Goal: Task Accomplishment & Management: Manage account settings

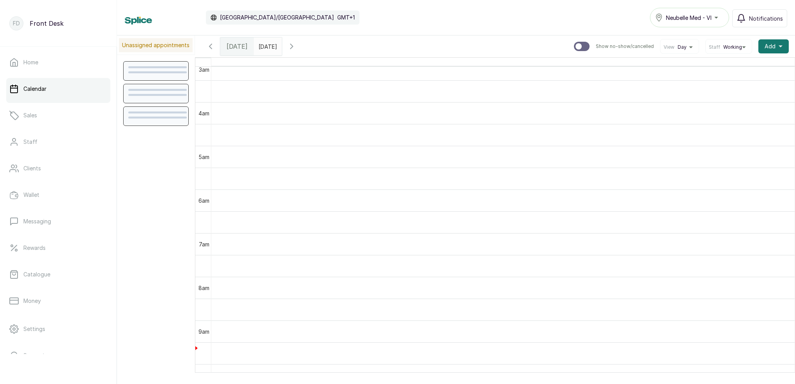
scroll to position [165, 0]
click at [238, 47] on span "[DATE]" at bounding box center [237, 46] width 21 height 9
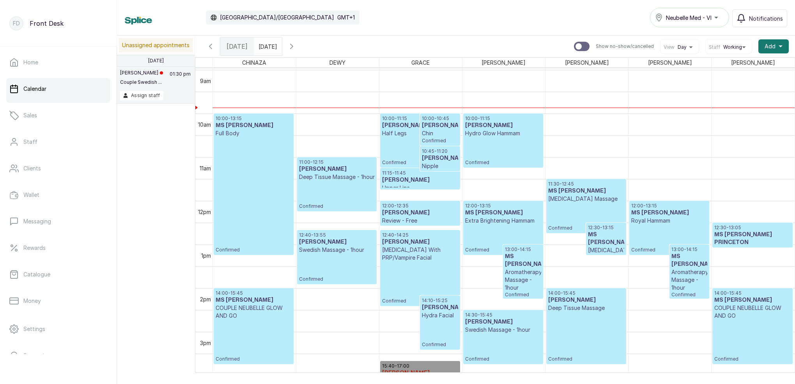
scroll to position [379, 0]
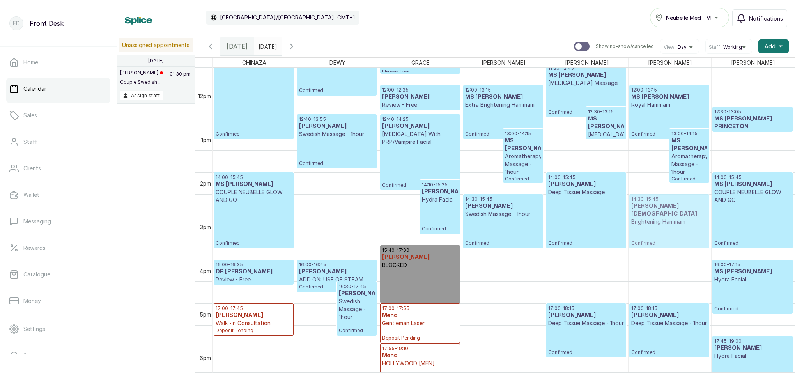
drag, startPoint x: 505, startPoint y: 328, endPoint x: 667, endPoint y: 223, distance: 192.5
click at [667, 223] on tr "10:00 - 13:15 MS JULIA Full Body Confirmed 14:00 - 15:45 MS ESTHER COUPLE NEUBE…" at bounding box center [504, 85] width 582 height 1048
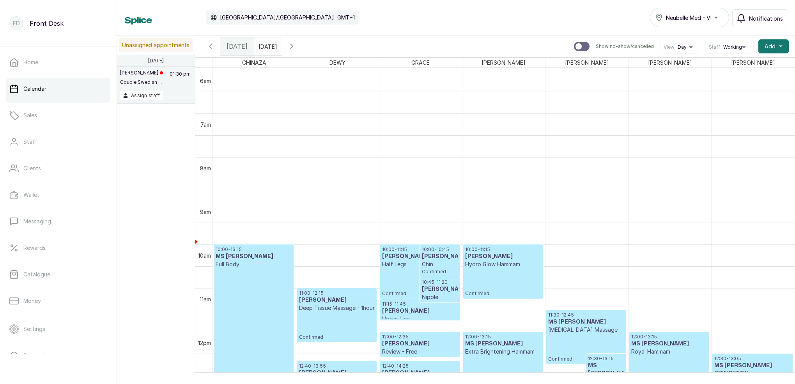
scroll to position [323, 0]
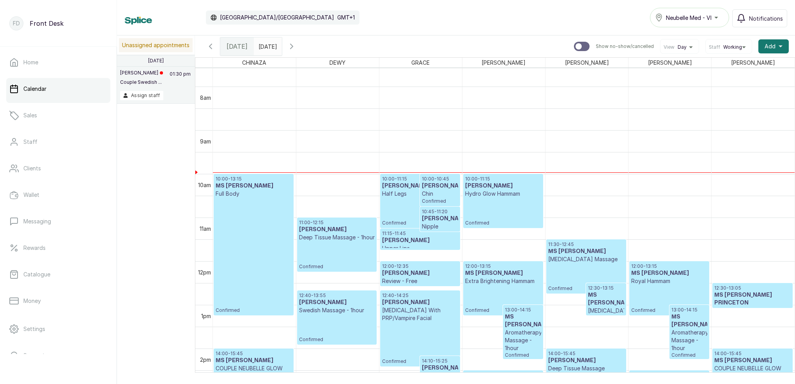
click at [652, 293] on div "12:00 - 13:15 MS ESTHER Royal Hammam Confirmed" at bounding box center [669, 288] width 76 height 50
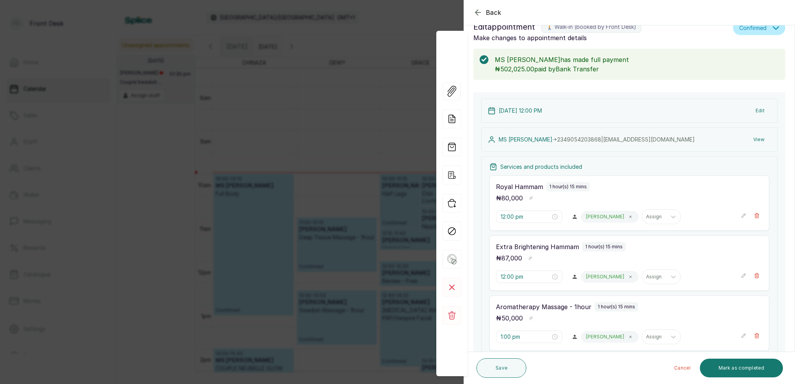
scroll to position [40, 0]
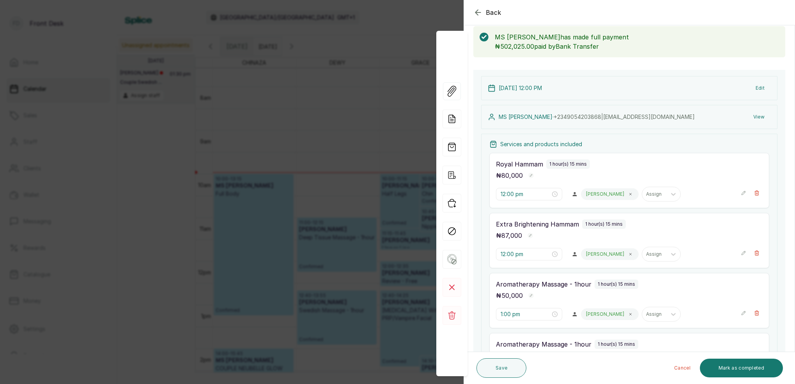
click at [476, 10] on icon "button" at bounding box center [477, 12] width 9 height 9
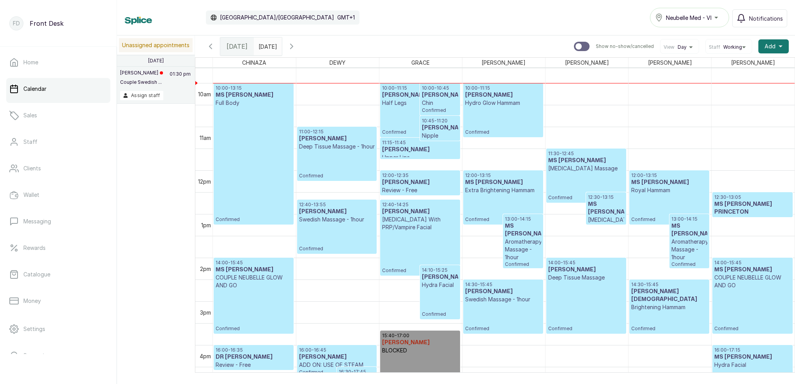
scroll to position [409, 0]
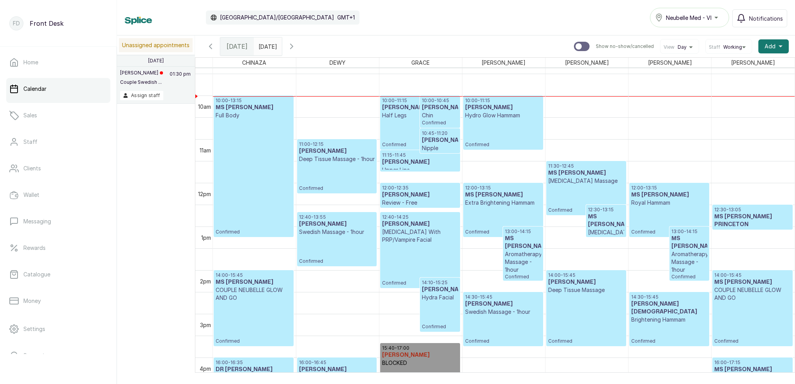
click at [423, 122] on span "Confirmed" at bounding box center [440, 123] width 36 height 6
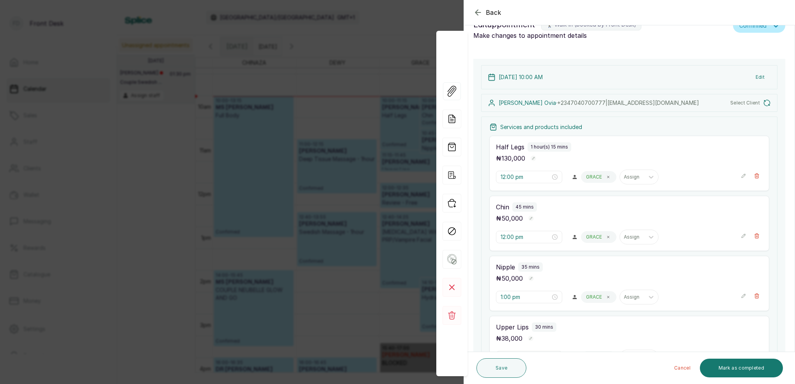
type input "10:00 am"
type input "10:45 am"
type input "11:15 am"
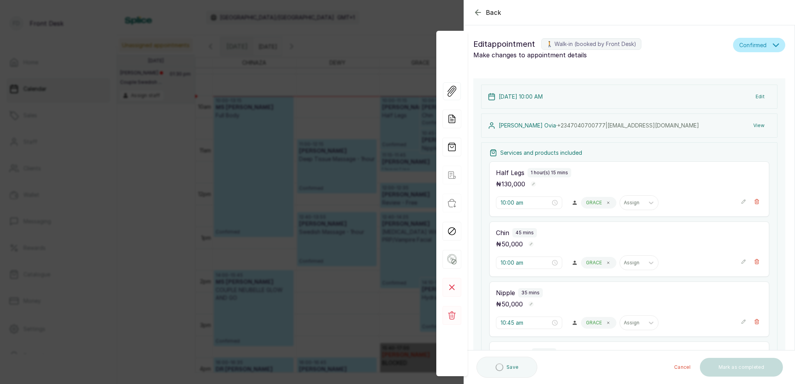
scroll to position [0, 0]
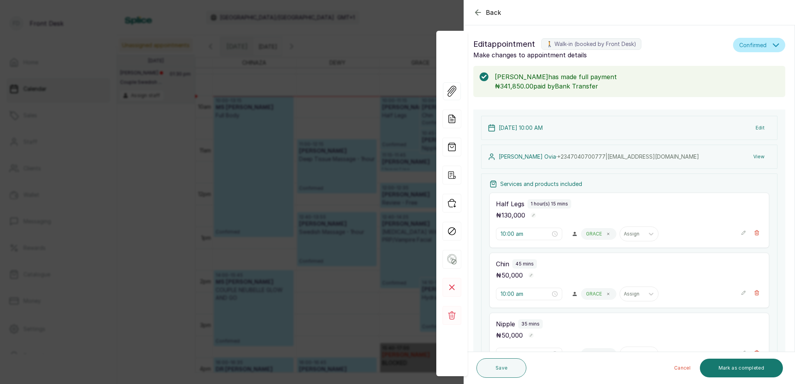
click at [394, 14] on div "Back Appointment Details Edit appointment 🚶 Walk-in (booked by Front Desk) Make…" at bounding box center [397, 192] width 795 height 384
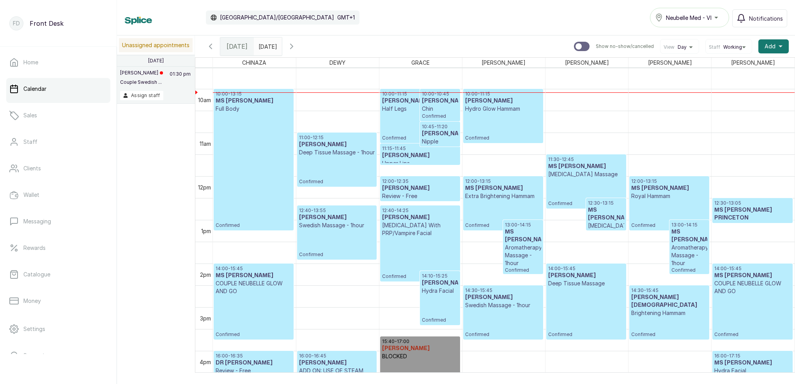
scroll to position [429, 0]
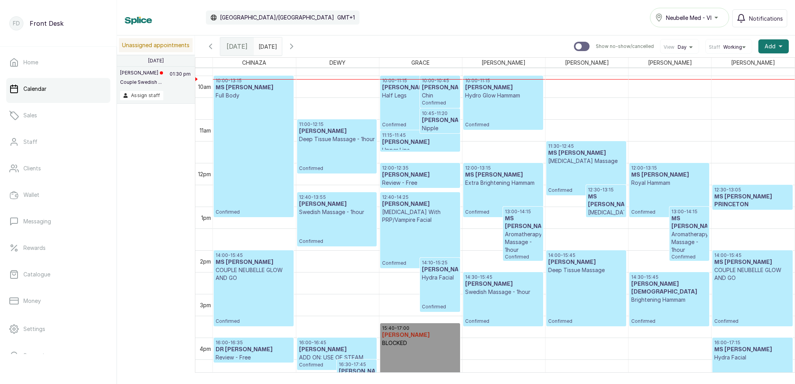
click at [422, 173] on h3 "Yetunde Sekoni" at bounding box center [420, 175] width 76 height 8
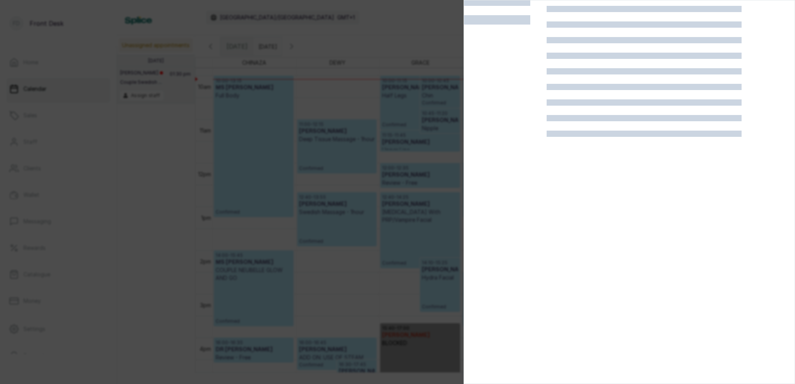
scroll to position [19, 0]
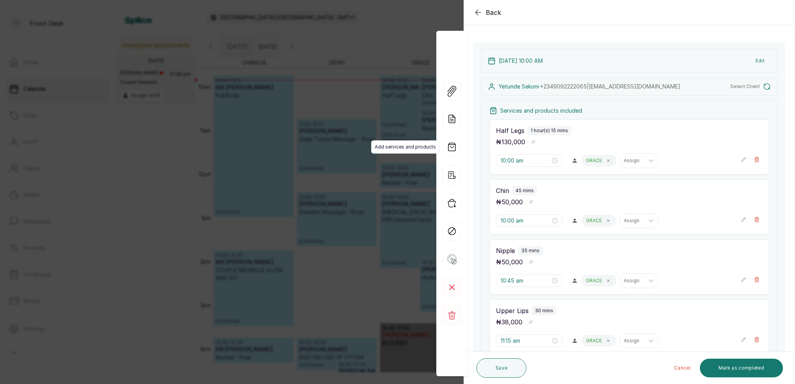
type input "12:00 pm"
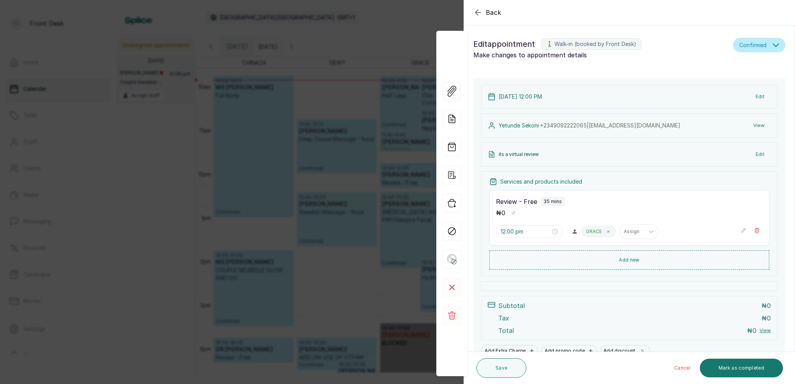
scroll to position [0, 0]
click at [400, 23] on div "Back Appointment Details Edit appointment 🚶 Walk-in (booked by Front Desk) Make…" at bounding box center [397, 192] width 795 height 384
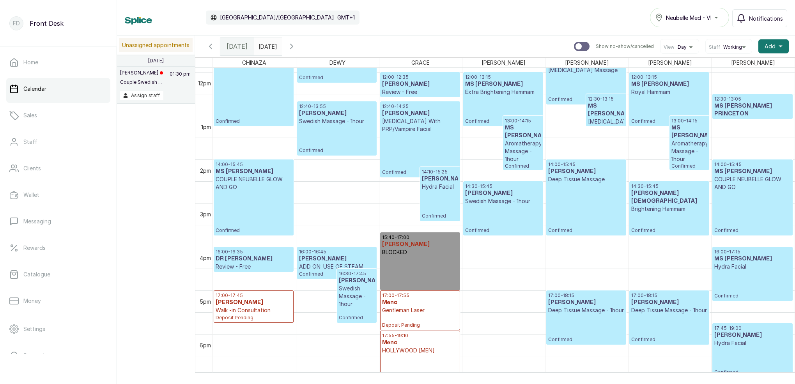
scroll to position [473, 0]
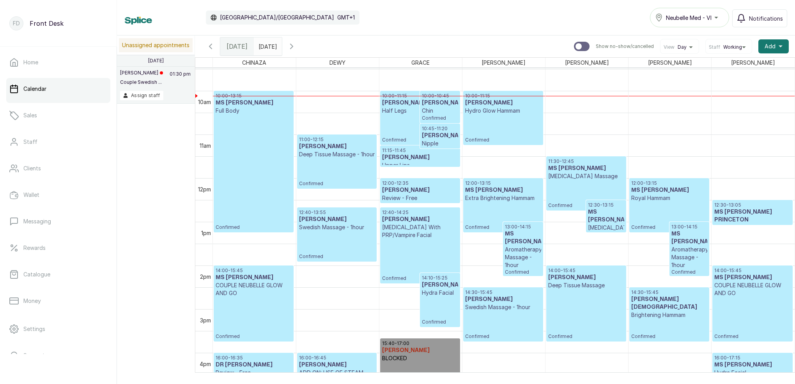
click at [494, 201] on p "Extra Brightening Hammam" at bounding box center [503, 198] width 76 height 8
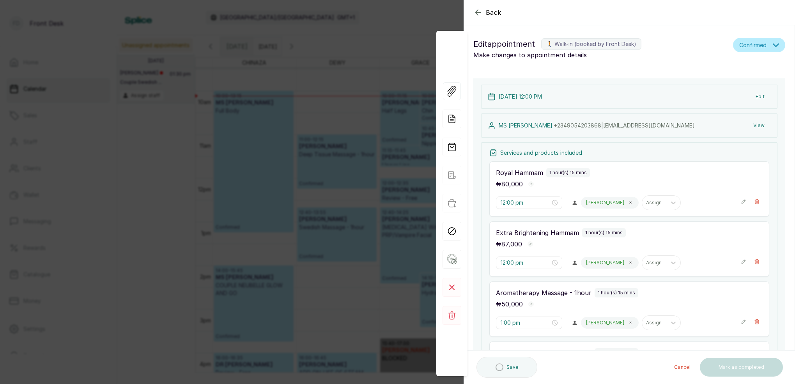
click at [390, 26] on div "Back Appointment Details Edit appointment 🚶 Walk-in (booked by Front Desk) Make…" at bounding box center [397, 192] width 795 height 384
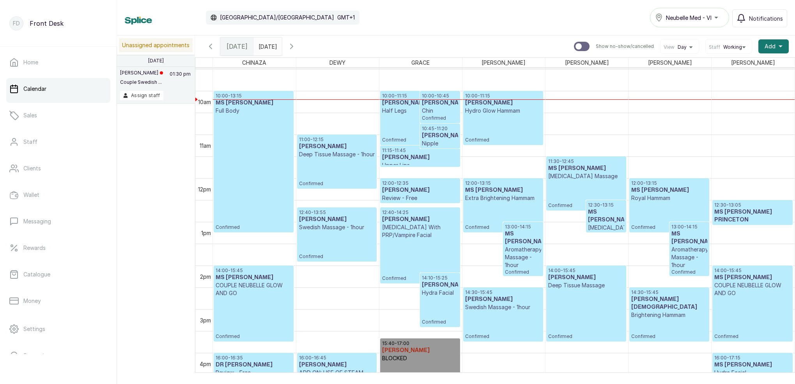
type input "dd/MM/yyyy"
click at [267, 50] on input "dd/MM/yyyy" at bounding box center [260, 44] width 12 height 13
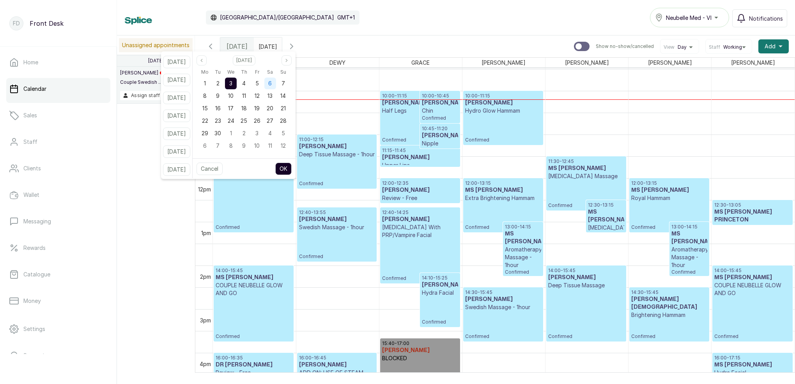
click at [276, 82] on div "6" at bounding box center [270, 84] width 12 height 12
click at [291, 167] on button "OK" at bounding box center [283, 169] width 16 height 12
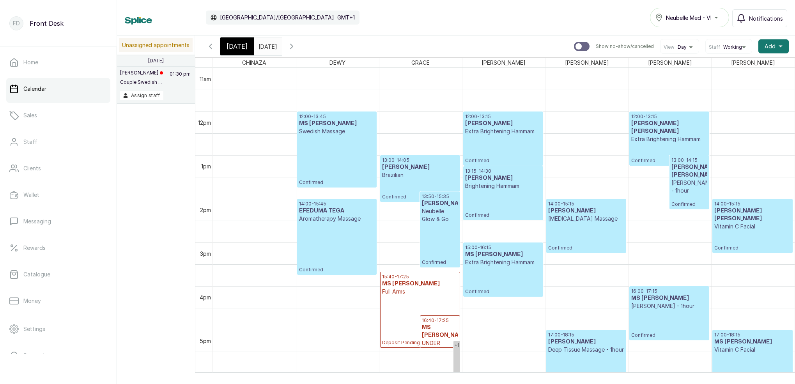
scroll to position [429, 0]
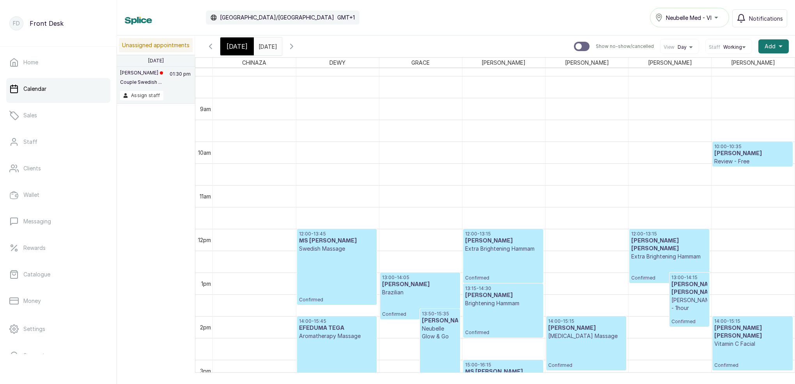
click at [293, 48] on icon "button" at bounding box center [292, 46] width 2 height 5
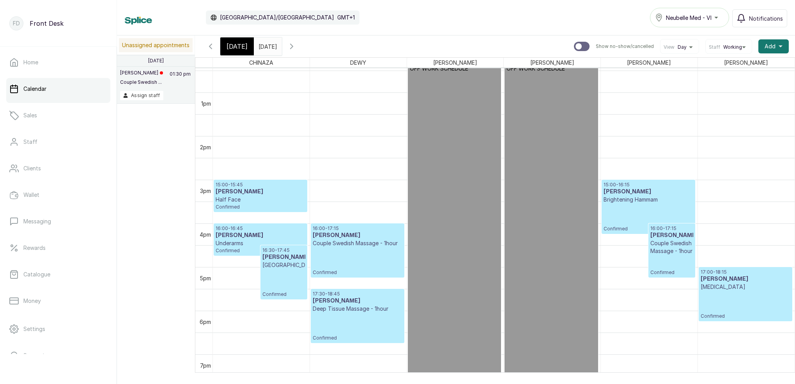
click at [237, 47] on span "[DATE]" at bounding box center [237, 46] width 21 height 9
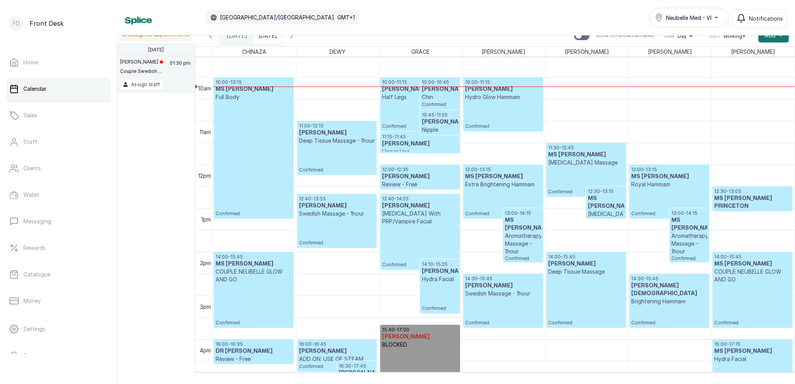
click at [267, 38] on input "06/09/2025" at bounding box center [260, 33] width 12 height 13
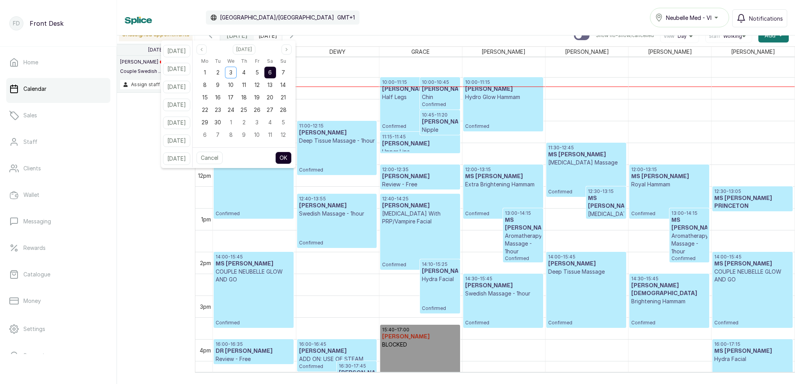
drag, startPoint x: 268, startPoint y: 75, endPoint x: 276, endPoint y: 74, distance: 8.2
click at [263, 75] on div "5" at bounding box center [257, 73] width 12 height 12
click at [276, 73] on div "6" at bounding box center [270, 73] width 12 height 12
click at [292, 160] on button "OK" at bounding box center [283, 158] width 16 height 12
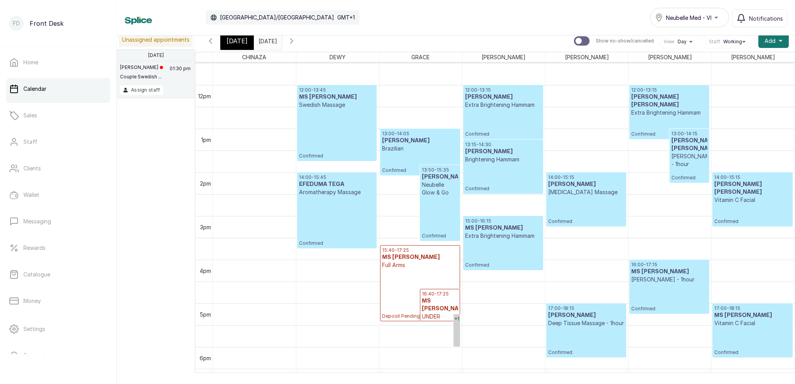
scroll to position [507, 0]
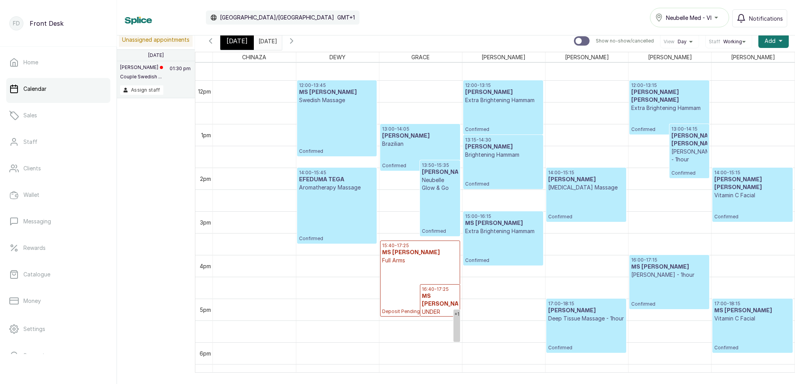
click at [243, 48] on div "[DATE]" at bounding box center [237, 41] width 34 height 18
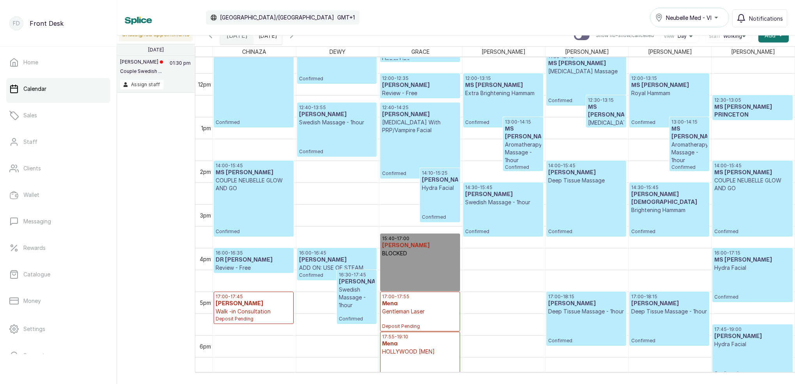
scroll to position [523, 0]
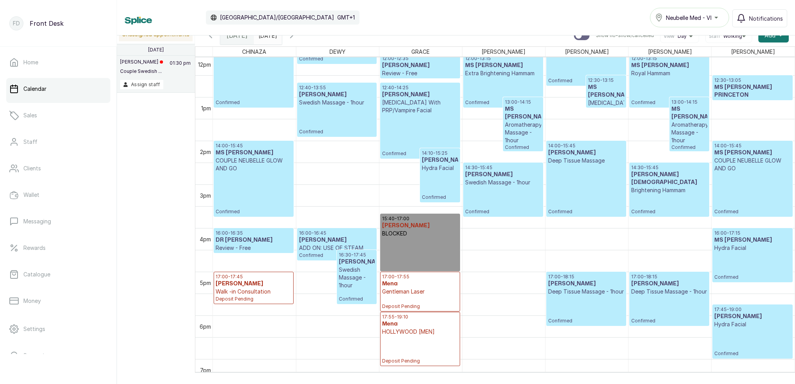
click at [267, 36] on input "06/09/2025" at bounding box center [260, 33] width 12 height 13
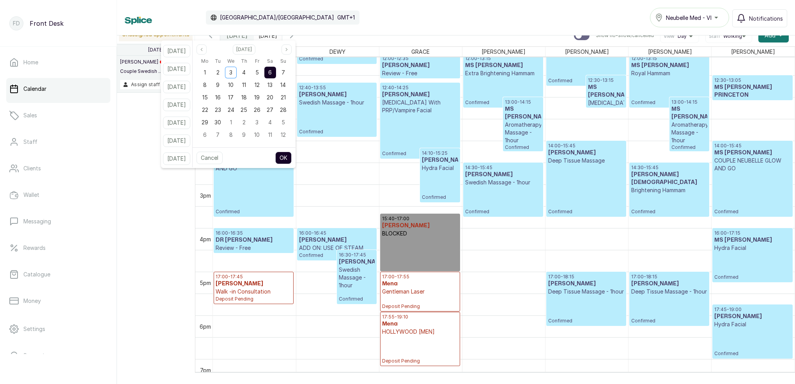
drag, startPoint x: 269, startPoint y: 72, endPoint x: 277, endPoint y: 72, distance: 7.0
click at [263, 72] on div "5" at bounding box center [257, 73] width 12 height 12
click at [276, 73] on div "6" at bounding box center [270, 73] width 12 height 12
click at [292, 158] on button "OK" at bounding box center [283, 158] width 16 height 12
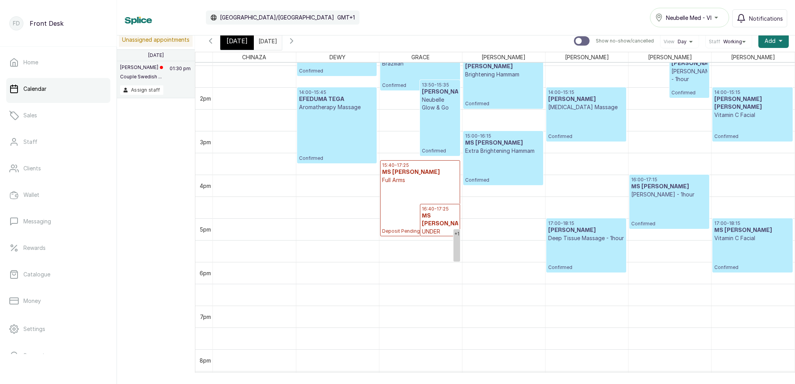
click at [267, 43] on input "06/09/2025" at bounding box center [260, 38] width 12 height 13
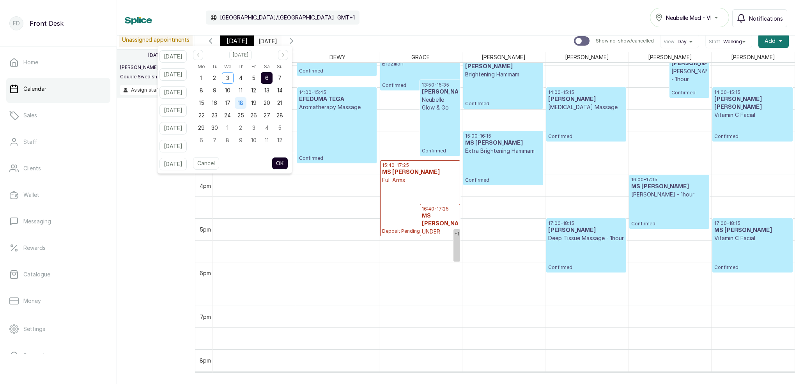
drag, startPoint x: 227, startPoint y: 88, endPoint x: 244, endPoint y: 105, distance: 24.5
click at [220, 88] on div "9" at bounding box center [215, 91] width 12 height 12
drag, startPoint x: 291, startPoint y: 162, endPoint x: 292, endPoint y: 149, distance: 12.9
click at [288, 160] on button "OK" at bounding box center [280, 163] width 16 height 12
type input "09/09/2025"
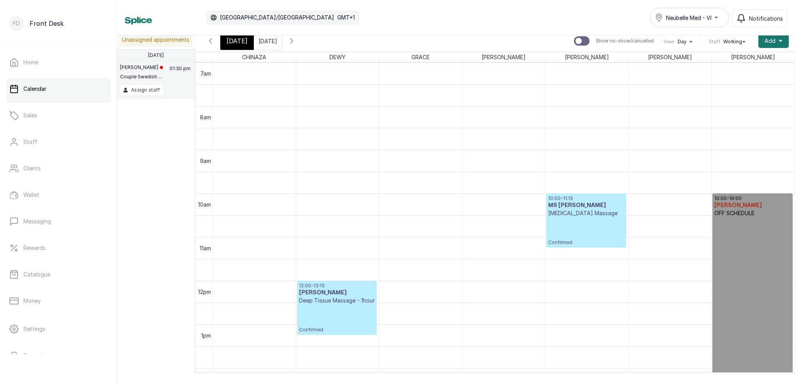
click at [243, 41] on span "[DATE]" at bounding box center [237, 40] width 21 height 9
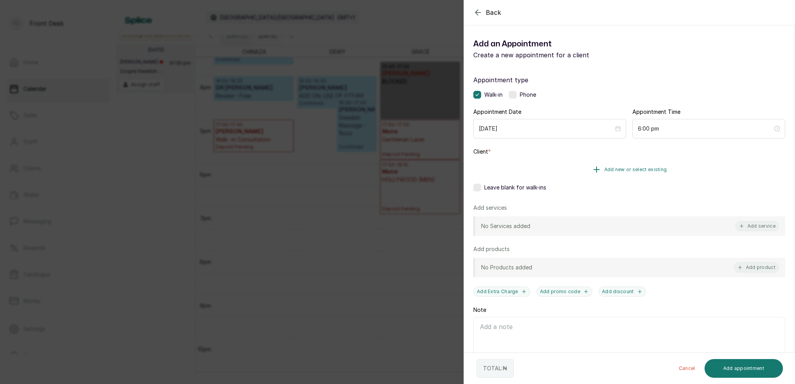
click at [646, 171] on span "Add new or select existing" at bounding box center [635, 170] width 63 height 6
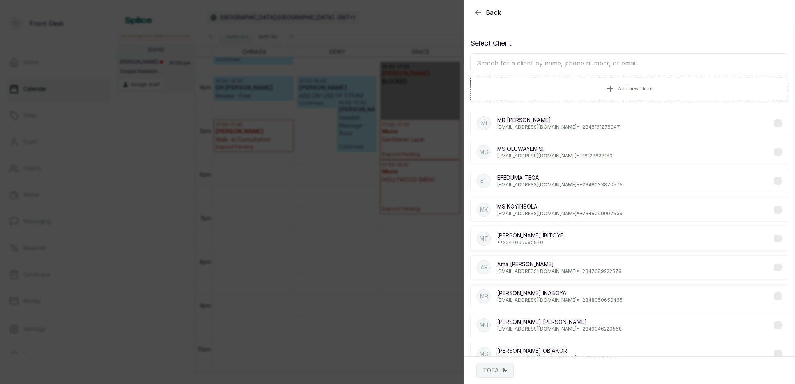
click at [592, 62] on input "text" at bounding box center [629, 62] width 318 height 19
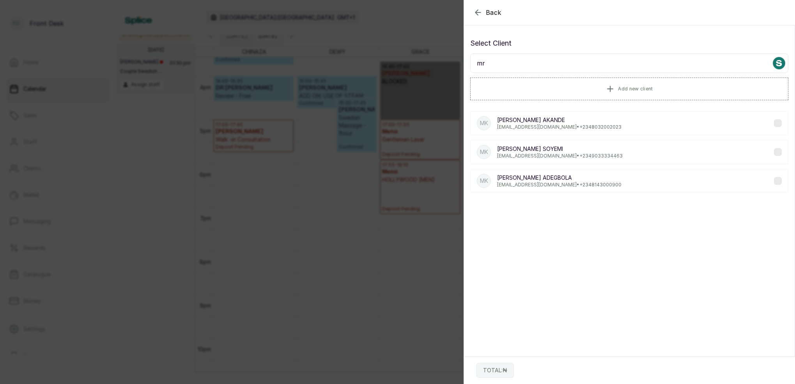
type input "m"
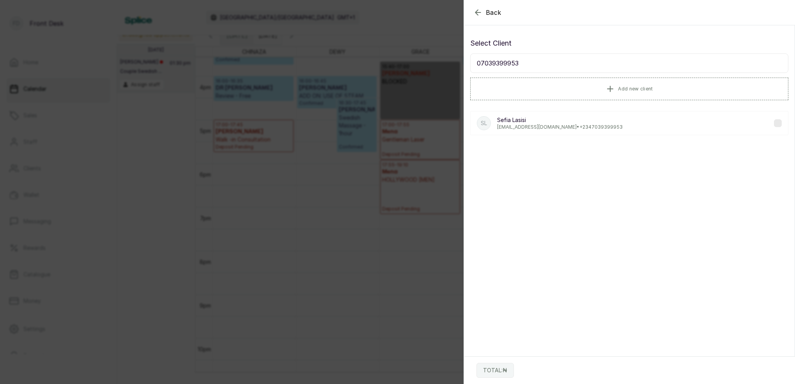
type input "07039399953"
click at [595, 128] on div "SL Sefia Lasisi lasisiseffy@gmail.com • +234 7039399953" at bounding box center [629, 123] width 318 height 24
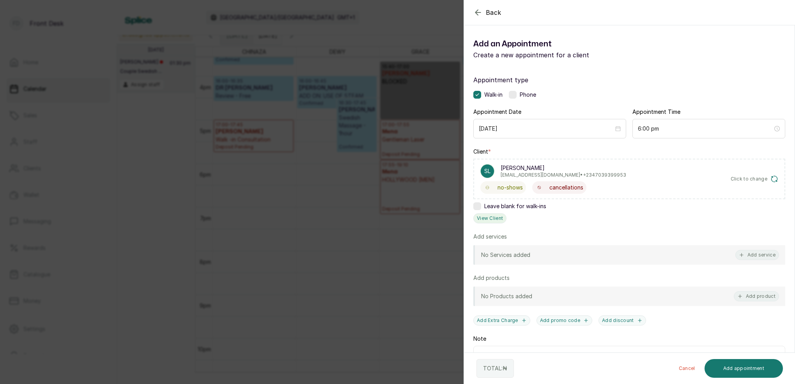
click at [484, 218] on button "View Client" at bounding box center [489, 218] width 33 height 10
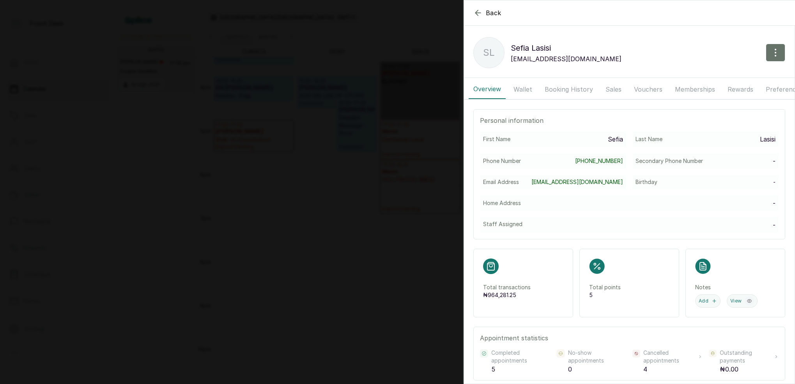
click at [566, 45] on p "Sefia Lasisi" at bounding box center [566, 48] width 111 height 12
click at [568, 85] on button "Booking History" at bounding box center [569, 89] width 58 height 19
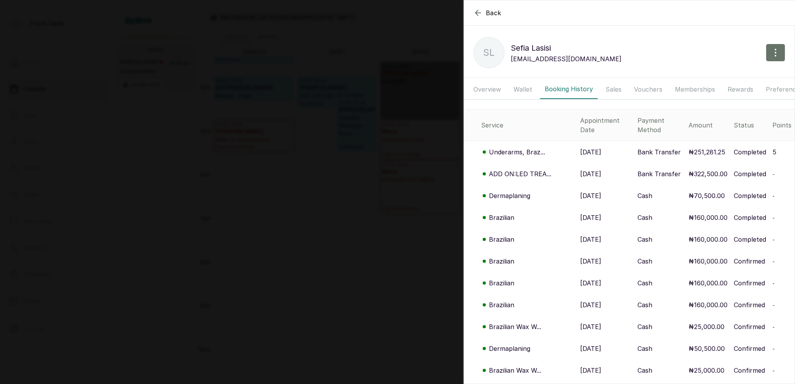
click at [525, 147] on p "Underarms, Braz..." at bounding box center [517, 151] width 56 height 9
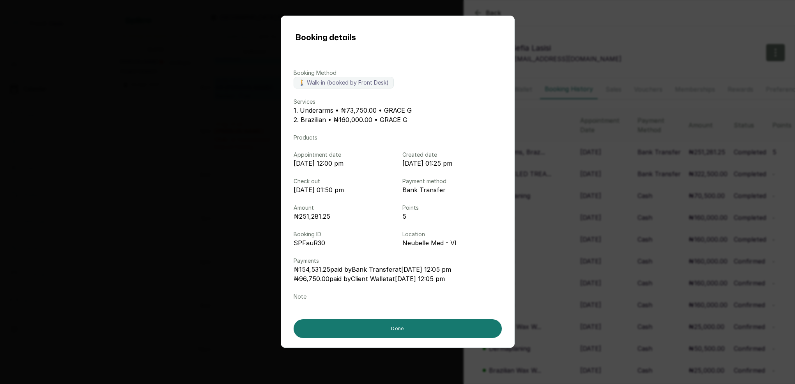
click at [609, 168] on div "Booking details Booking Method 🚶 Walk-in (booked by Front Desk) Services 1. Und…" at bounding box center [397, 192] width 795 height 384
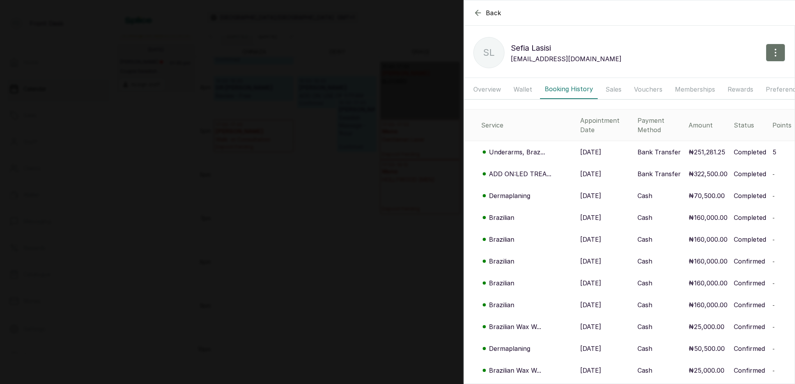
click at [501, 169] on p "ADD ON:LED TREA..." at bounding box center [520, 173] width 62 height 9
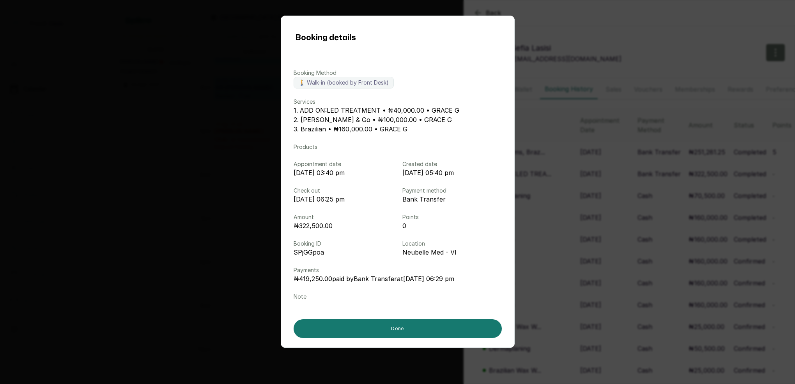
click at [587, 166] on div "Booking details Booking Method 🚶 Walk-in (booked by Front Desk) Services 1. ADD…" at bounding box center [397, 192] width 795 height 384
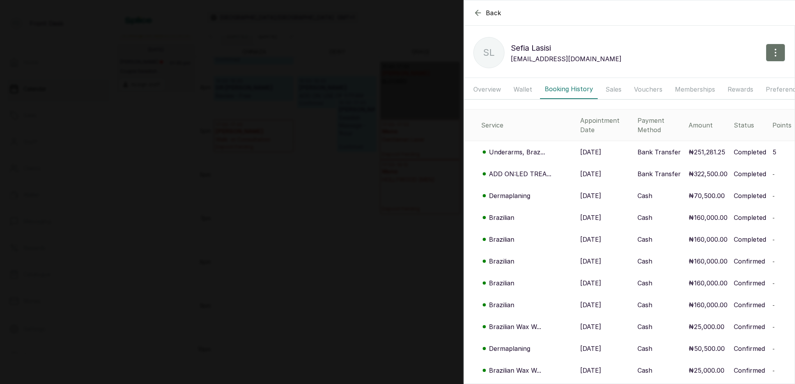
click at [516, 191] on p "Dermaplaning" at bounding box center [509, 195] width 41 height 9
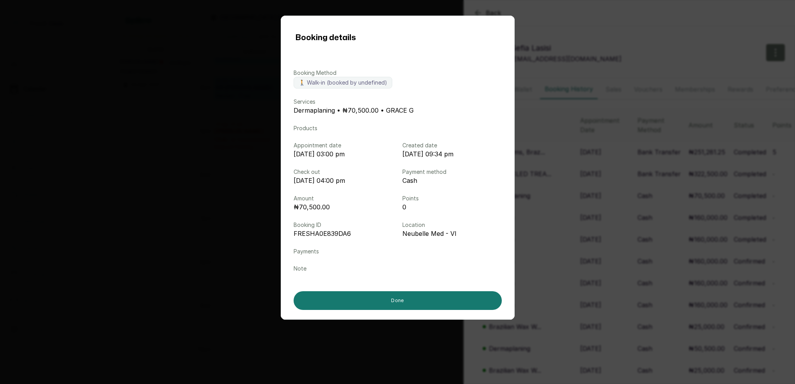
drag, startPoint x: 584, startPoint y: 188, endPoint x: 562, endPoint y: 196, distance: 23.2
click at [584, 188] on div "Booking details Booking Method 🚶 Walk-in (booked by undefined) Services Dermapl…" at bounding box center [397, 192] width 795 height 384
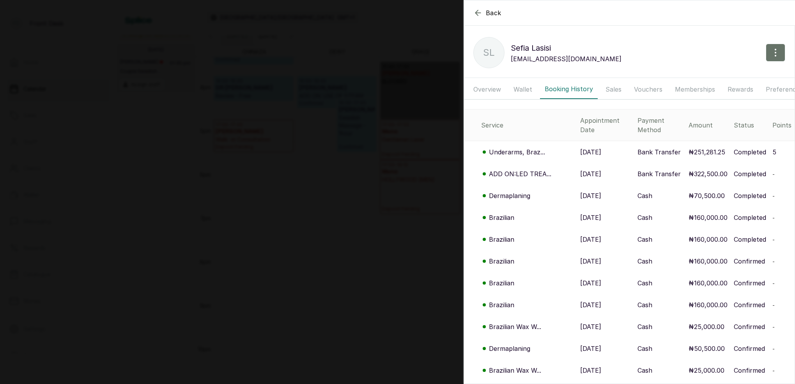
click at [503, 213] on p "Brazilian" at bounding box center [501, 217] width 25 height 9
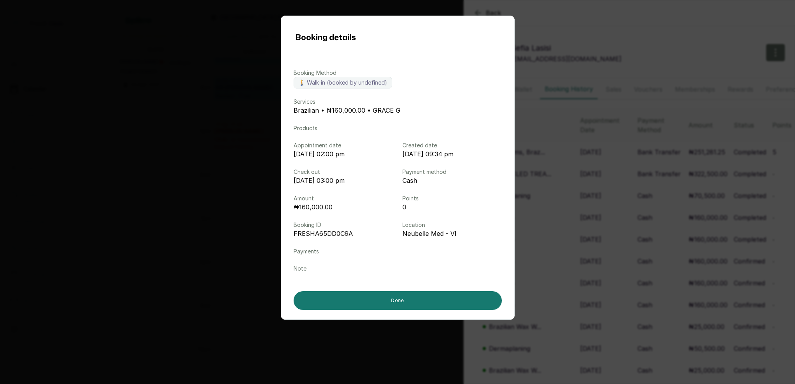
drag, startPoint x: 599, startPoint y: 210, endPoint x: 593, endPoint y: 208, distance: 6.9
click at [599, 210] on div "Booking details Booking Method 🚶 Walk-in (booked by undefined) Services Brazili…" at bounding box center [397, 192] width 795 height 384
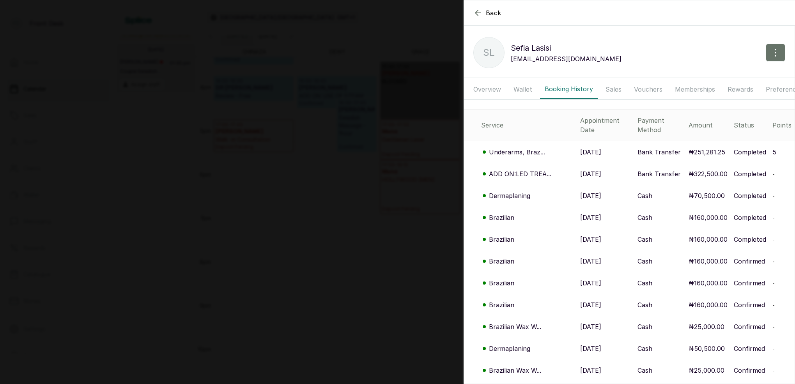
click at [321, 170] on div "Back Sefia Lasisi SL Sefia Lasisi lasisiseffy@gmail.com Overview Wallet Booking…" at bounding box center [397, 192] width 795 height 384
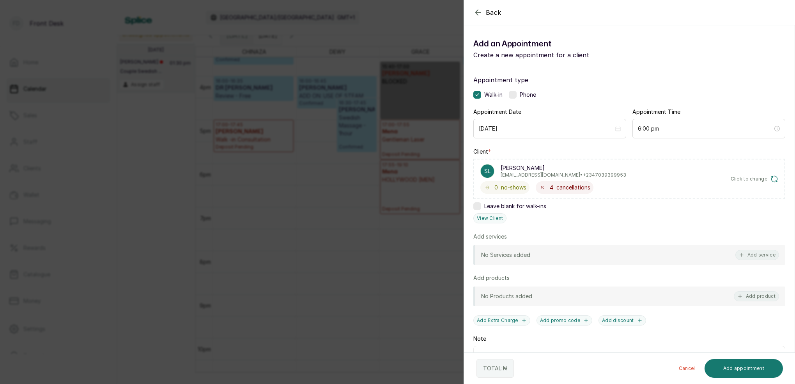
click at [324, 169] on div "Back Add Appointment Add an Appointment Create a new appointment for a client A…" at bounding box center [397, 192] width 795 height 384
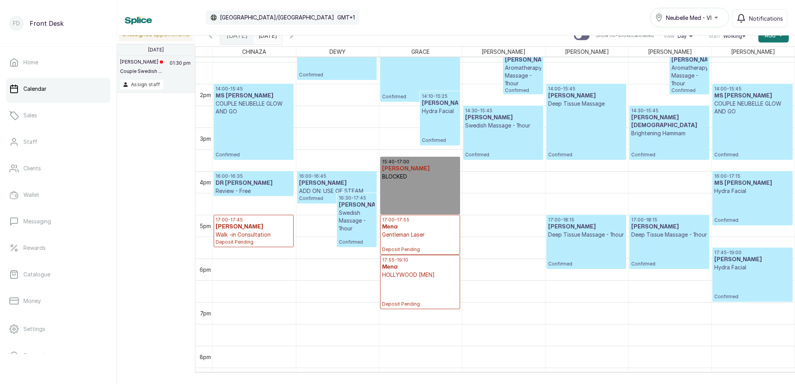
scroll to position [584, 0]
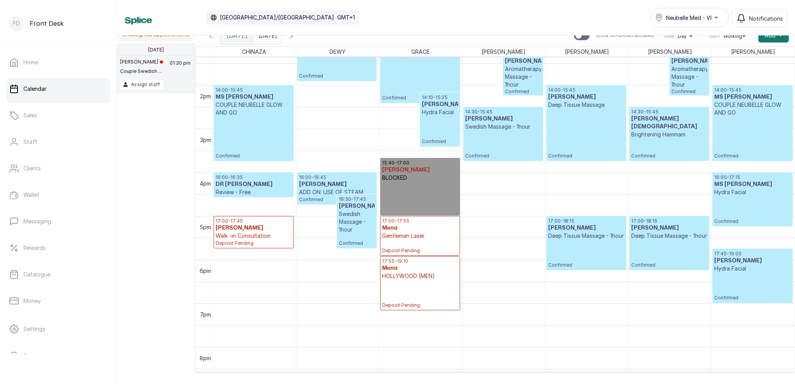
click at [267, 37] on input "09/09/2025" at bounding box center [260, 33] width 12 height 13
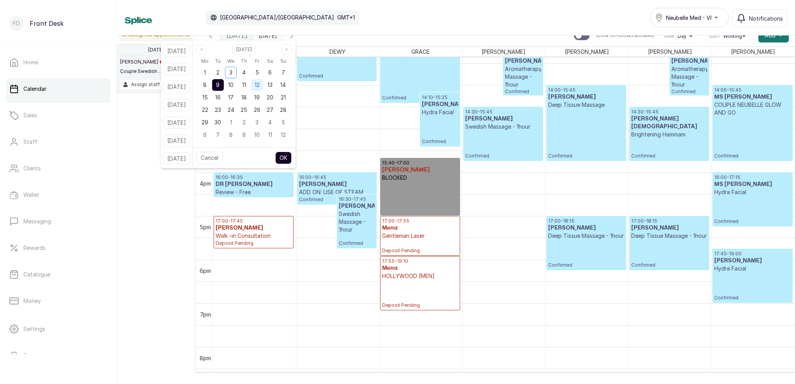
drag, startPoint x: 253, startPoint y: 71, endPoint x: 263, endPoint y: 83, distance: 15.5
click at [246, 71] on span "4" at bounding box center [244, 72] width 4 height 7
click at [292, 157] on button "OK" at bounding box center [283, 158] width 16 height 12
type input "04/09/2025"
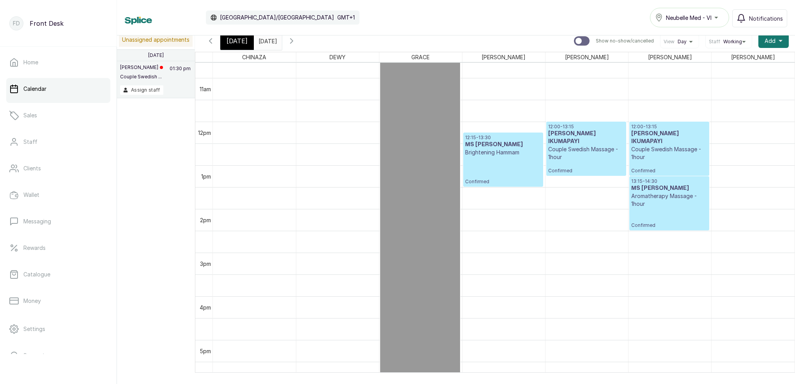
click at [296, 41] on icon "button" at bounding box center [291, 40] width 9 height 9
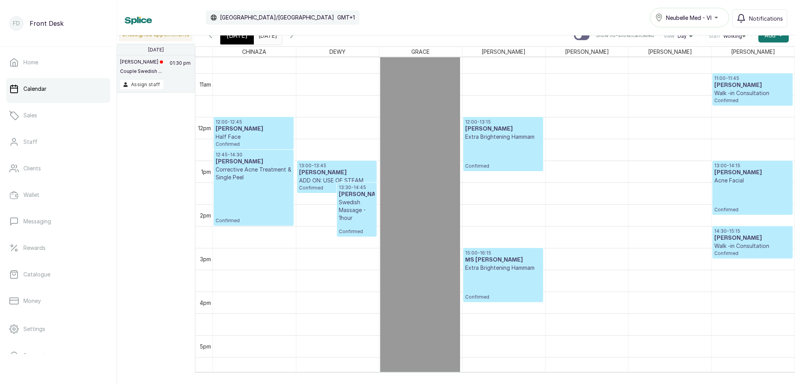
click at [296, 39] on icon "button" at bounding box center [291, 35] width 9 height 9
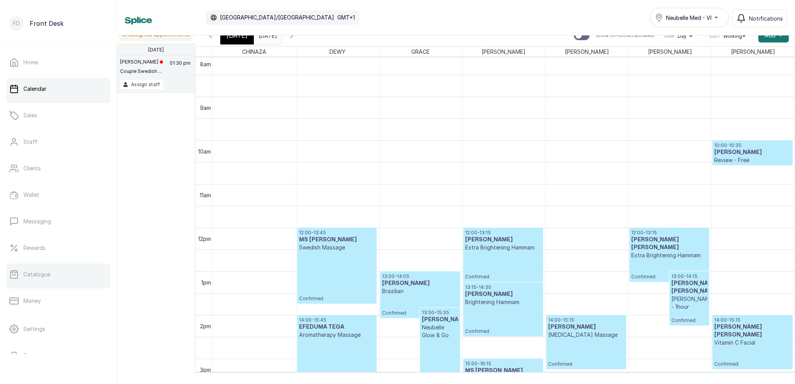
click at [37, 275] on p "Catalogue" at bounding box center [36, 275] width 27 height 8
